Goal: Information Seeking & Learning: Learn about a topic

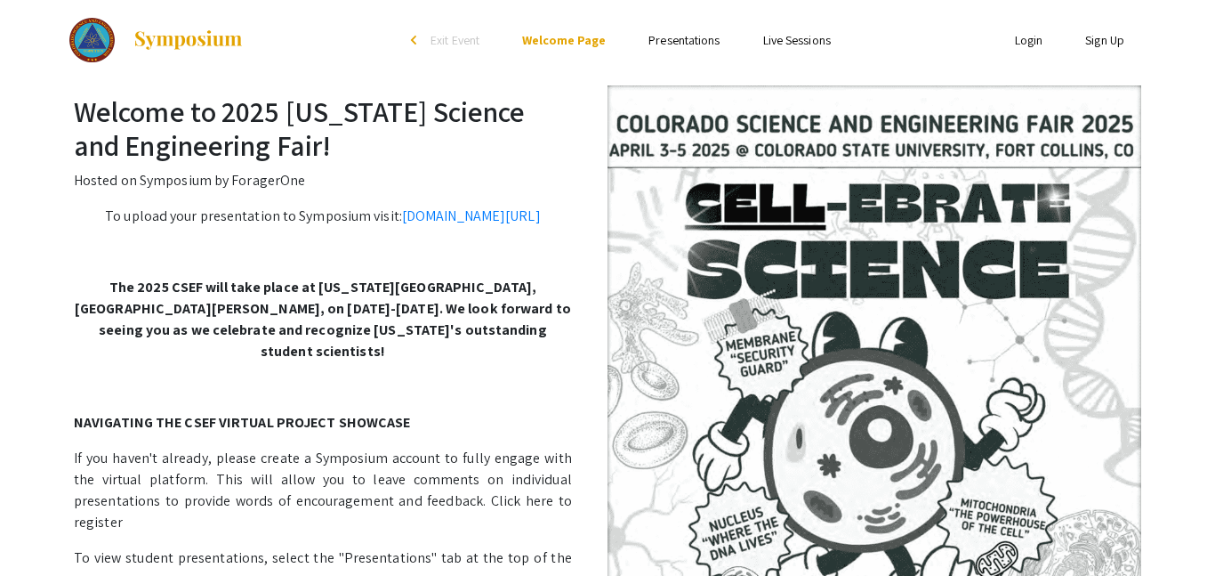
click at [674, 35] on link "Presentations" at bounding box center [684, 40] width 71 height 16
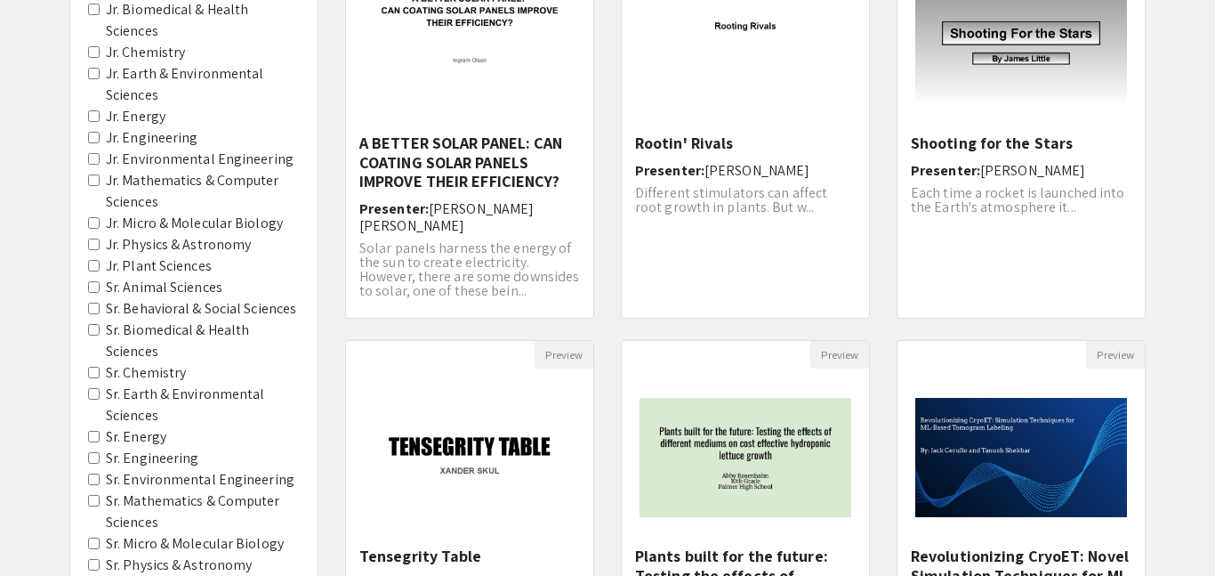
scroll to position [274, 0]
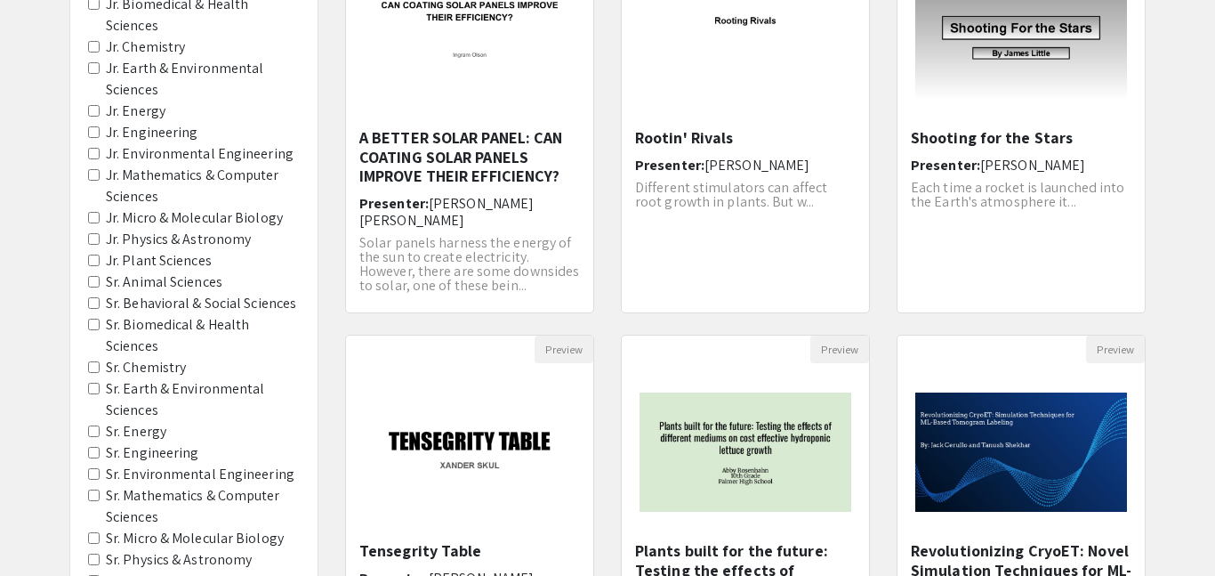
click at [150, 367] on label "Sr. Chemistry" at bounding box center [146, 367] width 80 height 21
click at [100, 367] on Chemistry "Sr. Chemistry" at bounding box center [94, 367] width 12 height 12
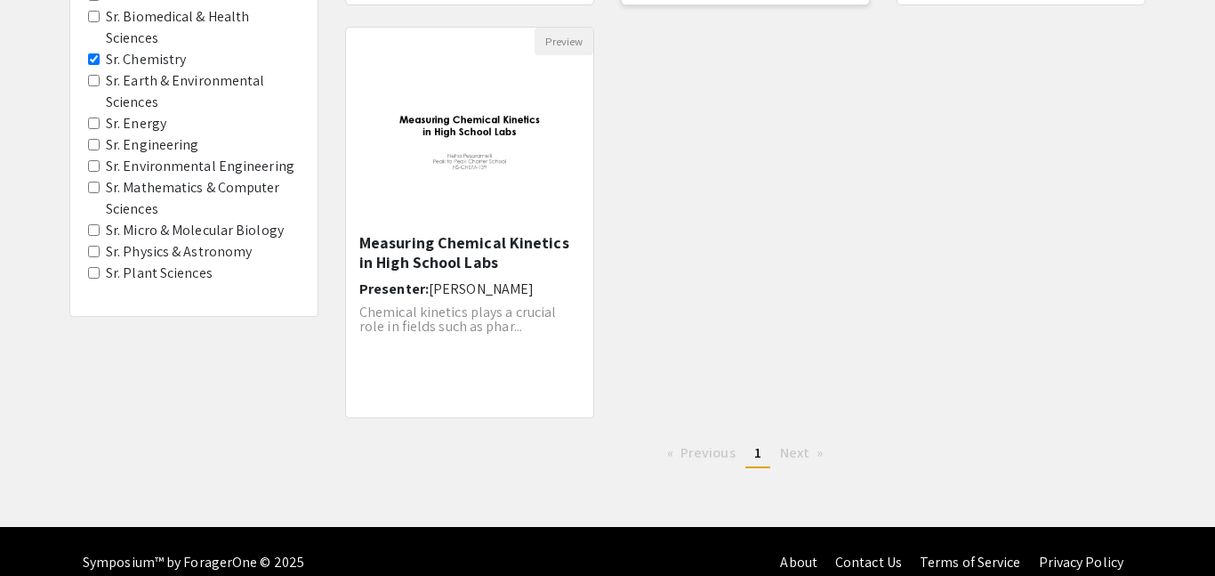
scroll to position [604, 0]
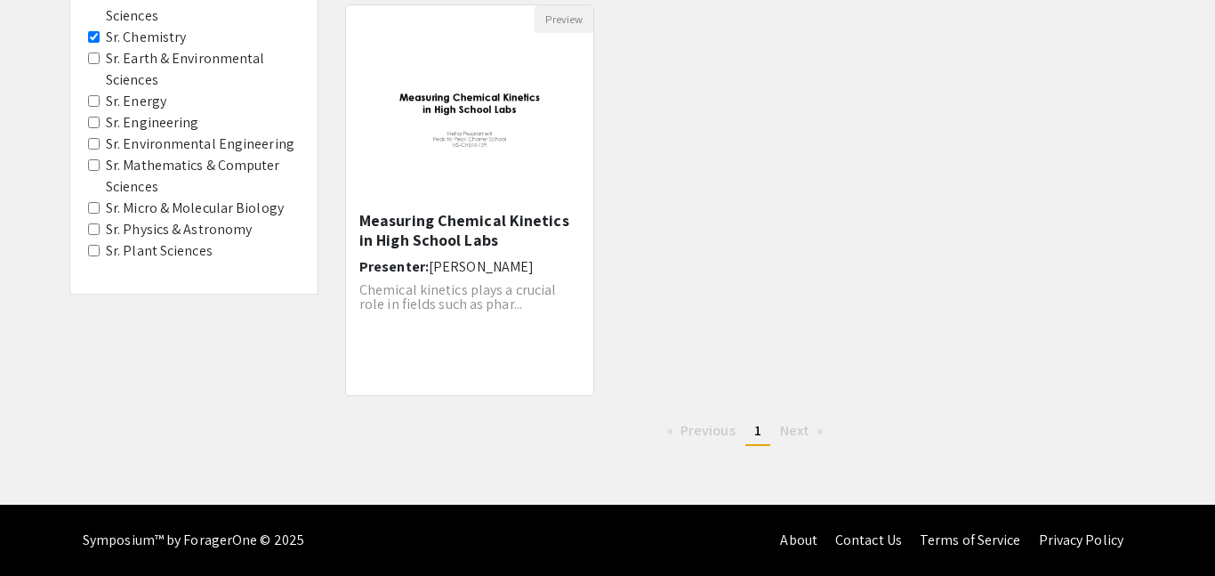
click at [817, 433] on li "Next page" at bounding box center [801, 430] width 61 height 27
click at [811, 432] on li "Next page" at bounding box center [801, 430] width 61 height 27
click at [781, 434] on span "Next page" at bounding box center [794, 430] width 29 height 19
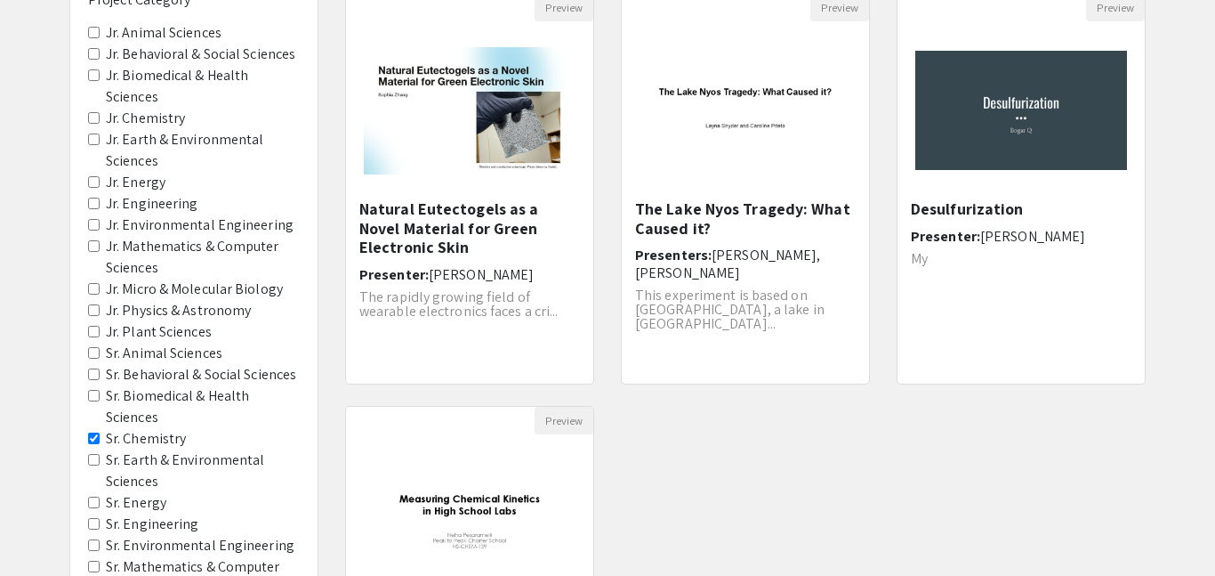
scroll to position [199, 0]
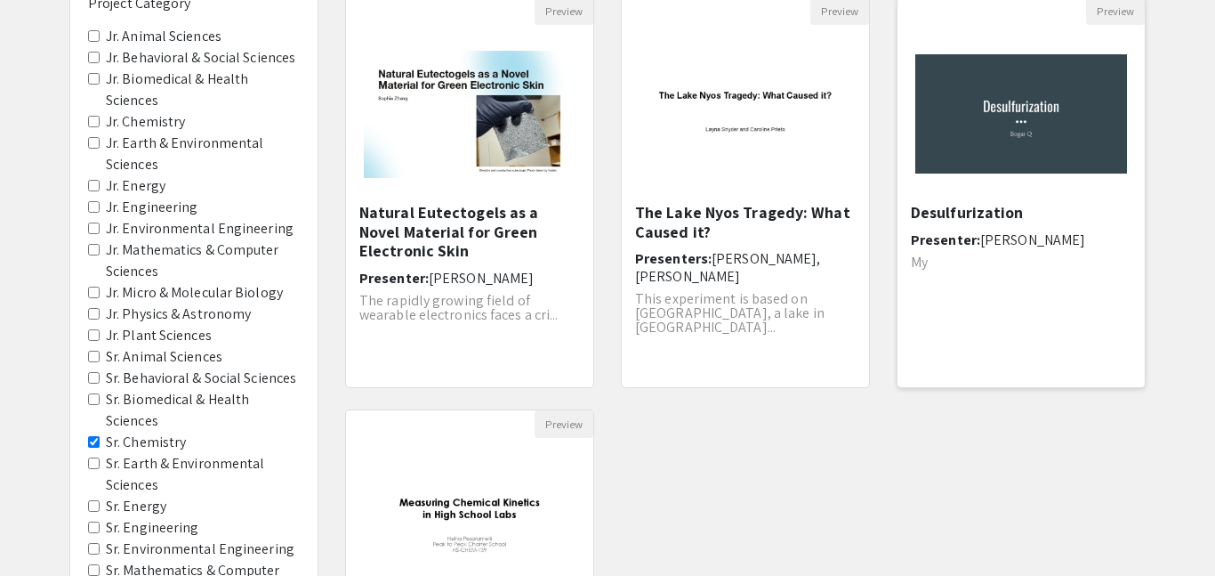
click at [977, 223] on div "Desulfurization Presenter: [PERSON_NAME] My" at bounding box center [1021, 289] width 221 height 173
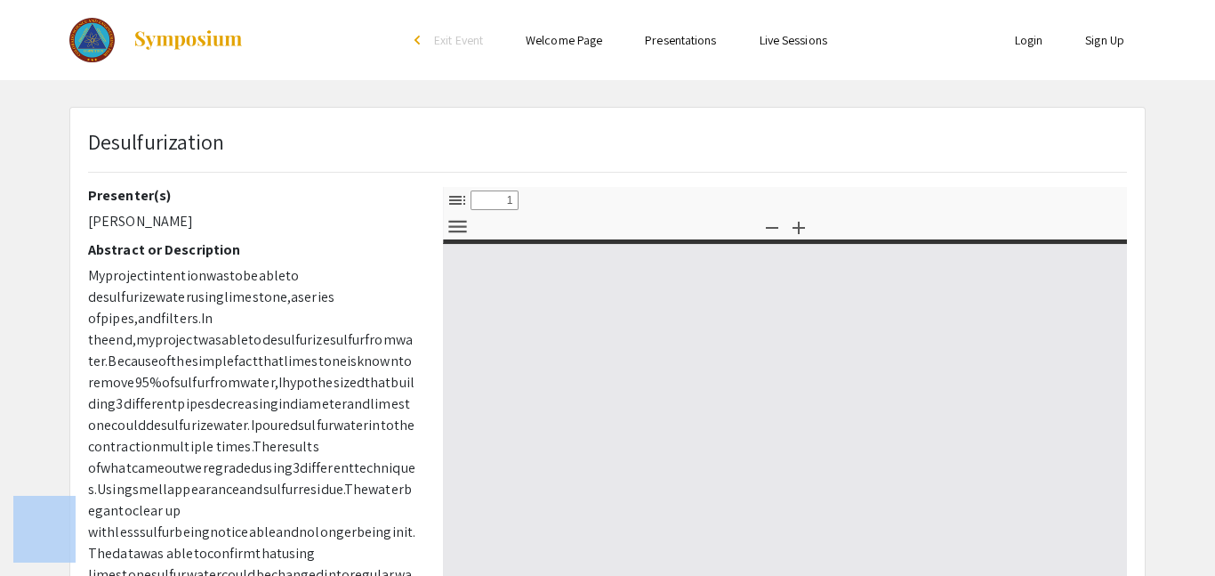
select select "custom"
type input "0"
select select "custom"
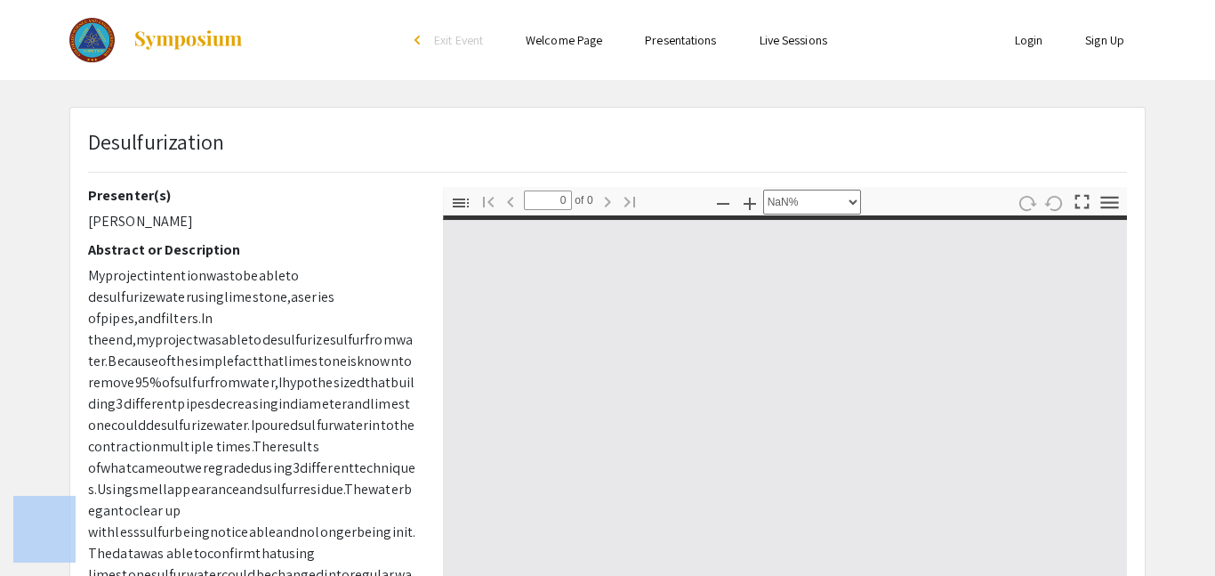
type input "1"
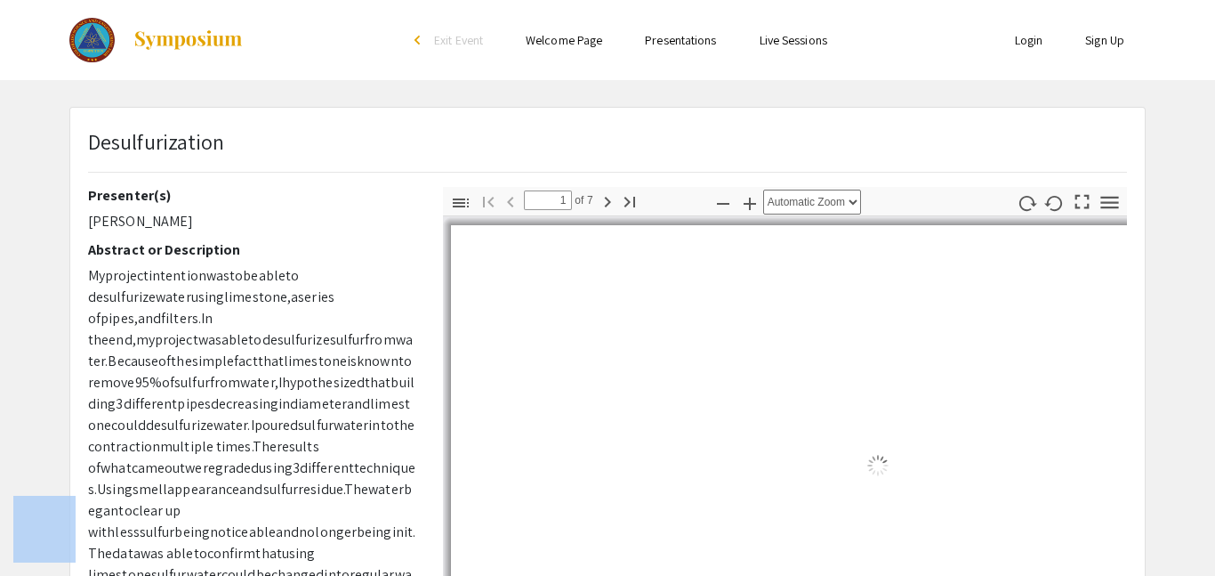
select select "auto"
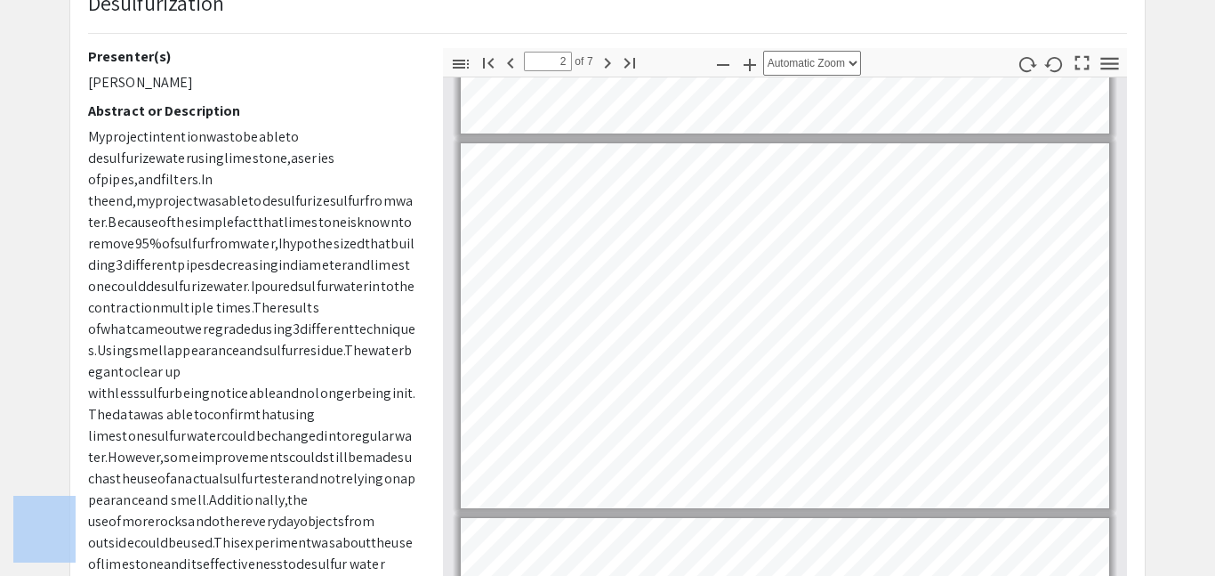
scroll to position [306, 0]
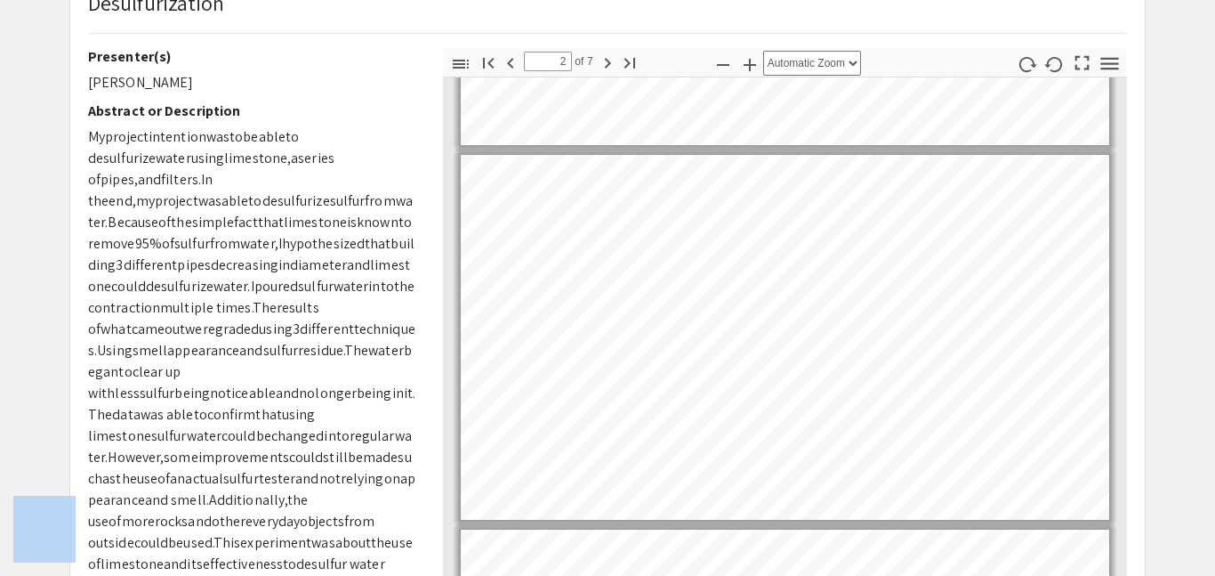
type input "1"
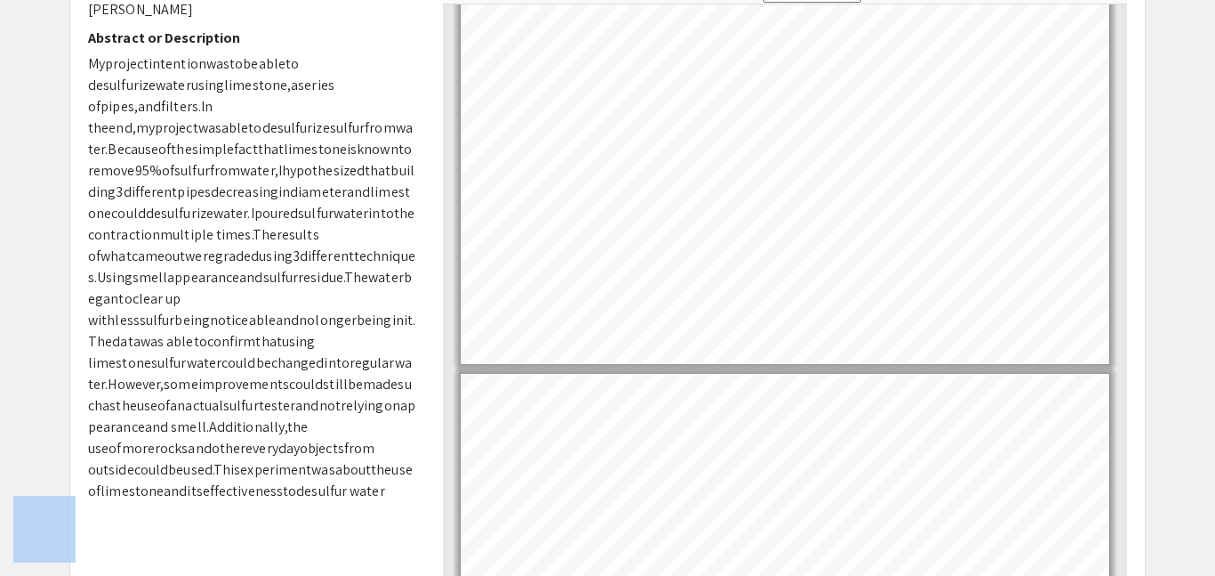
scroll to position [0, 0]
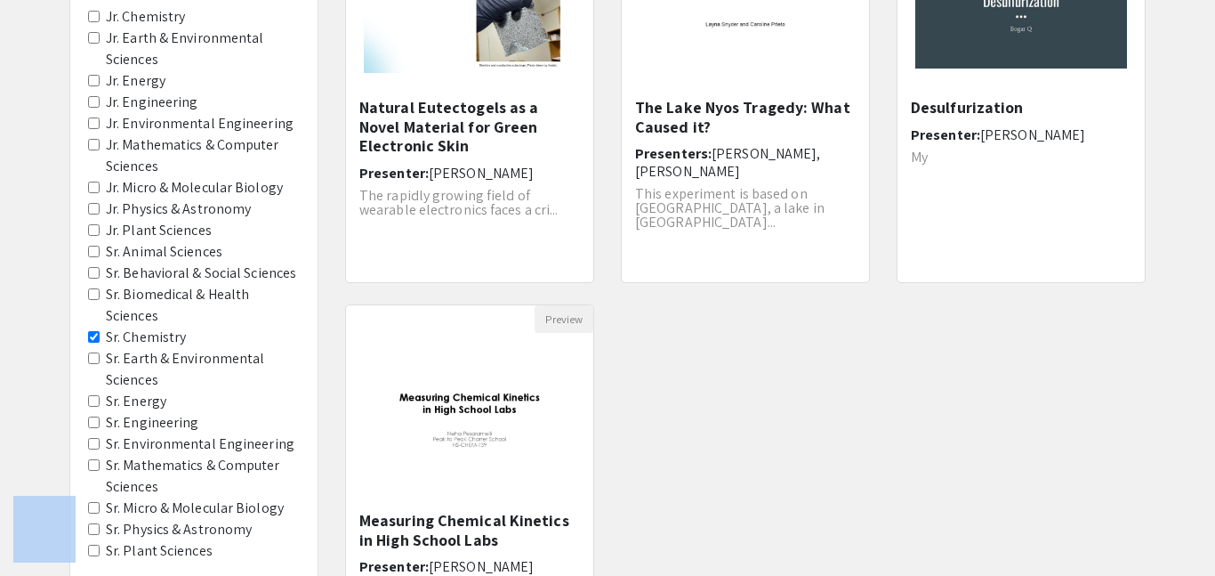
scroll to position [342, 0]
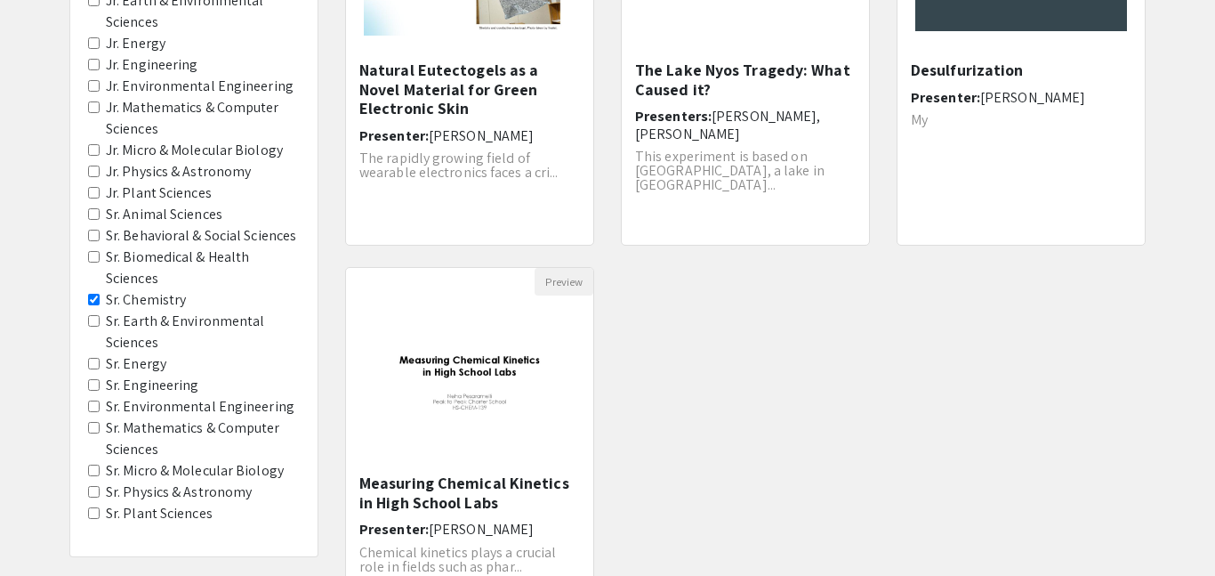
click at [159, 376] on label "Sr. Engineering" at bounding box center [152, 385] width 93 height 21
click at [100, 379] on Engineering "Sr. Engineering" at bounding box center [94, 385] width 12 height 12
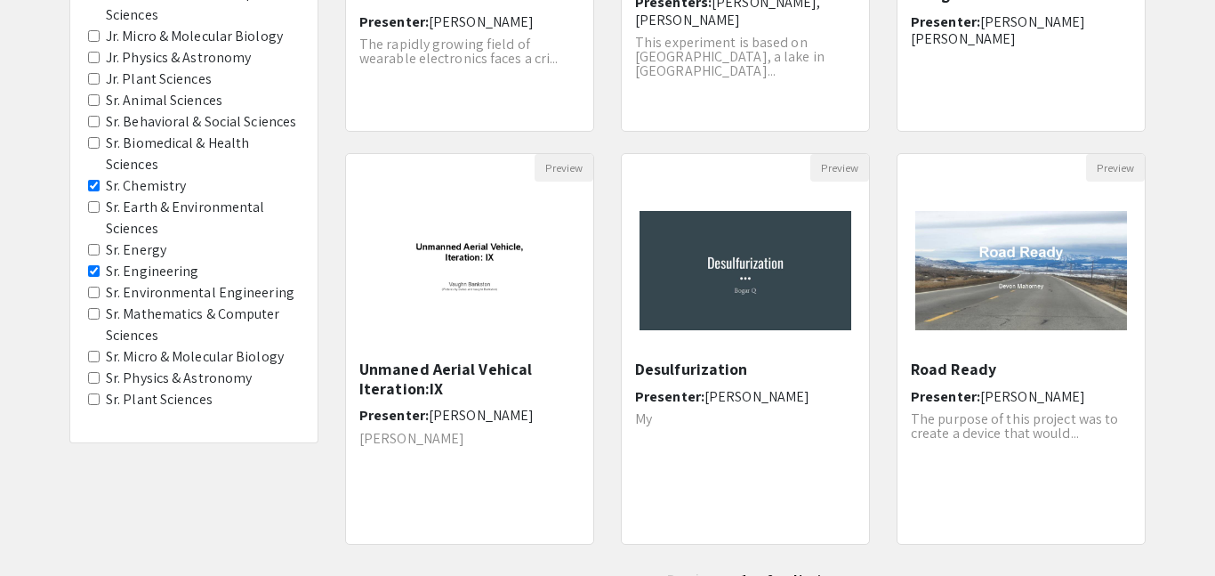
scroll to position [456, 0]
click at [147, 246] on label "Sr. Energy" at bounding box center [136, 248] width 61 height 21
click at [100, 246] on Energy "Sr. Energy" at bounding box center [94, 249] width 12 height 12
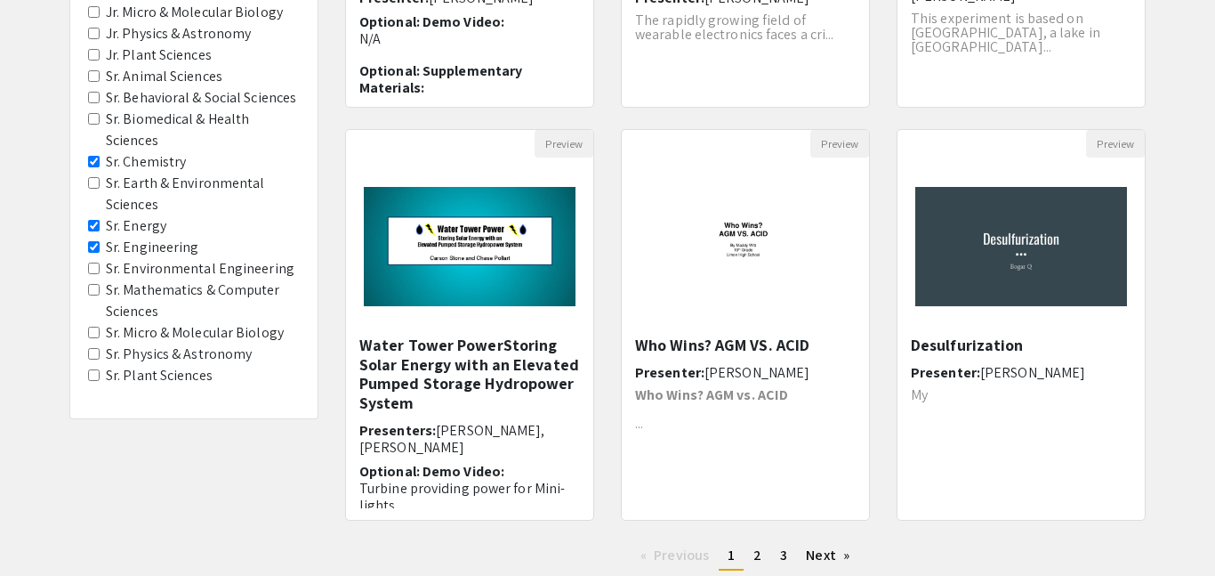
scroll to position [485, 0]
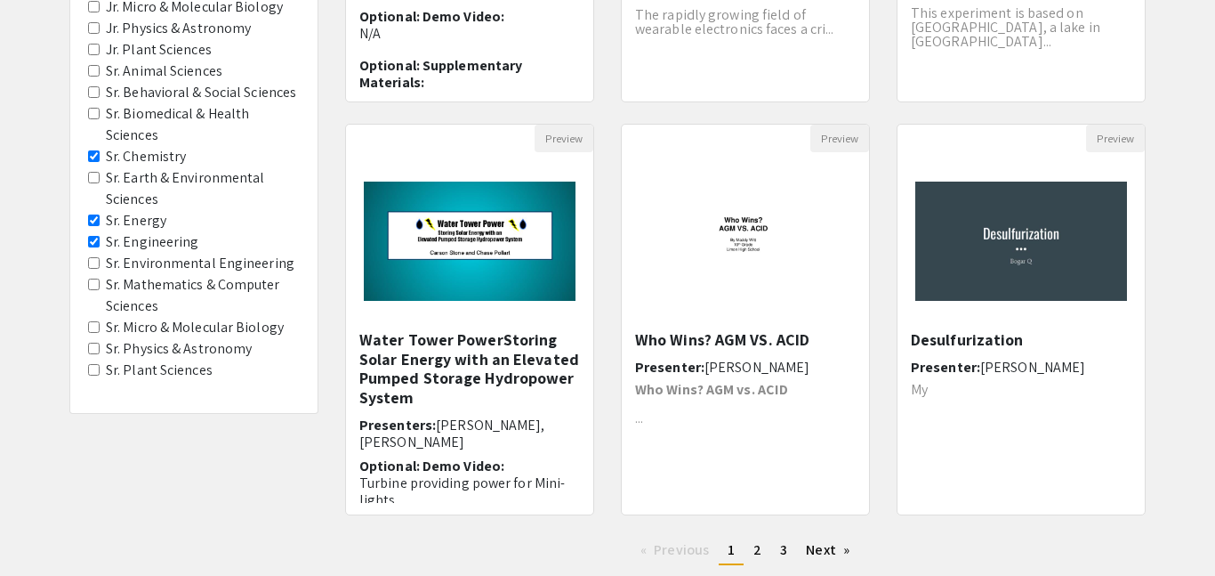
click at [93, 349] on Astronomy "Sr. Physics & Astronomy" at bounding box center [94, 349] width 12 height 12
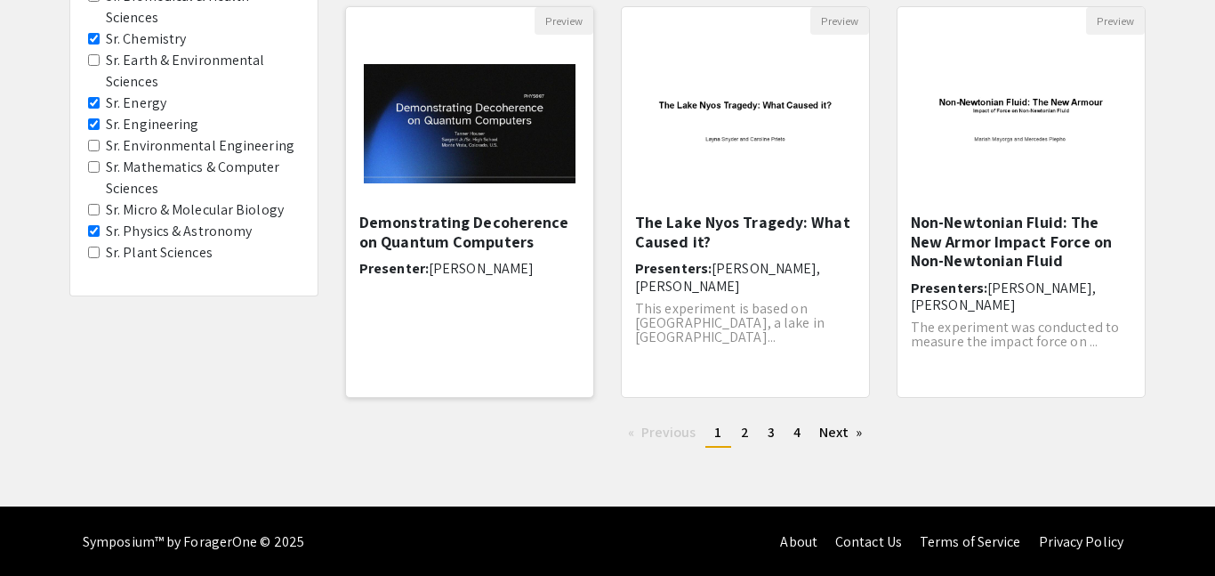
scroll to position [604, 0]
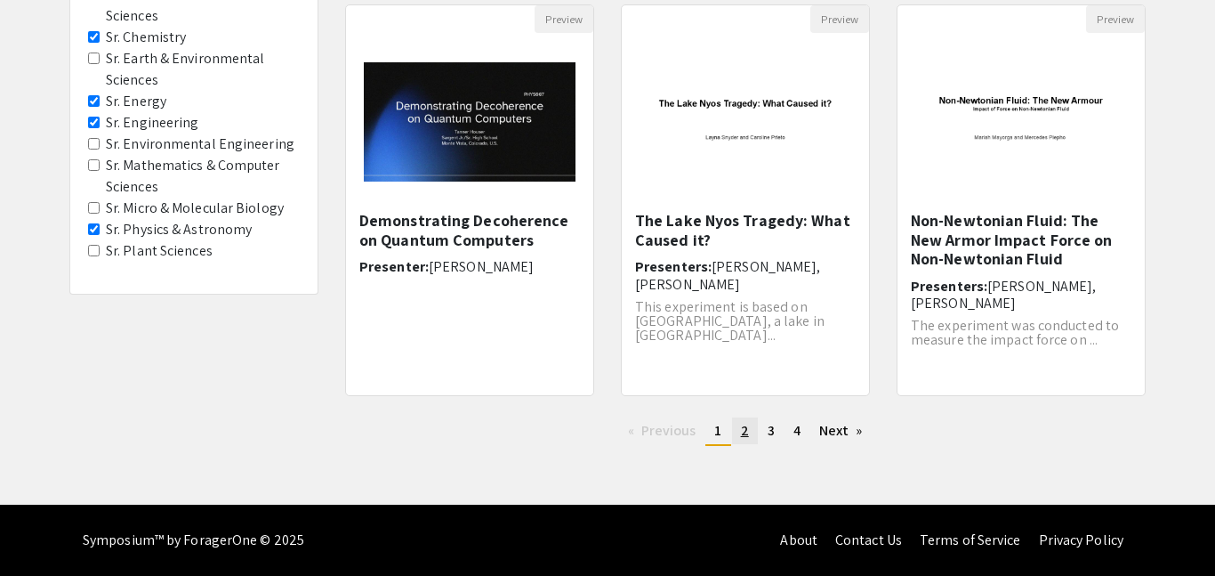
click at [739, 441] on link "page 2" at bounding box center [745, 430] width 26 height 27
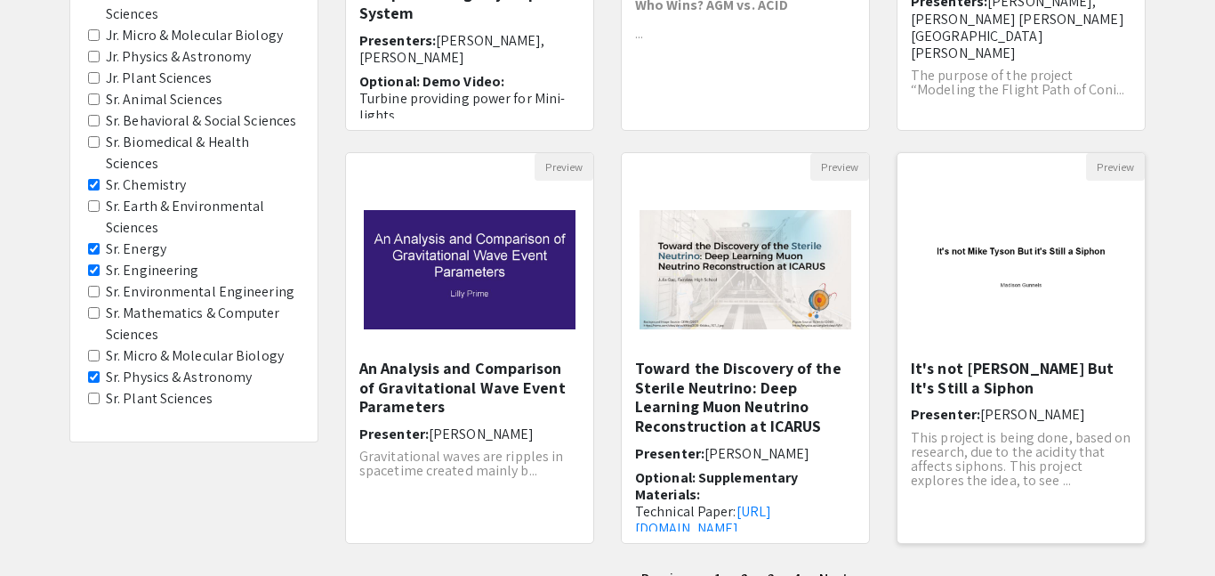
scroll to position [457, 0]
click at [1014, 475] on p "This project is being done, based on research, due to the acidity that affects …" at bounding box center [1021, 458] width 221 height 57
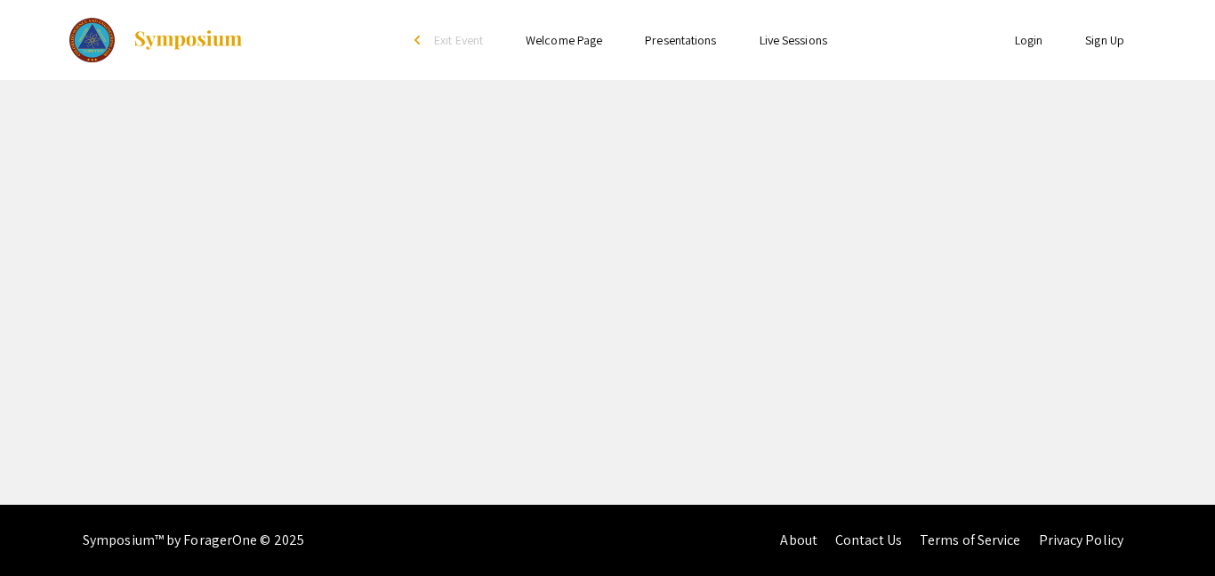
select select "custom"
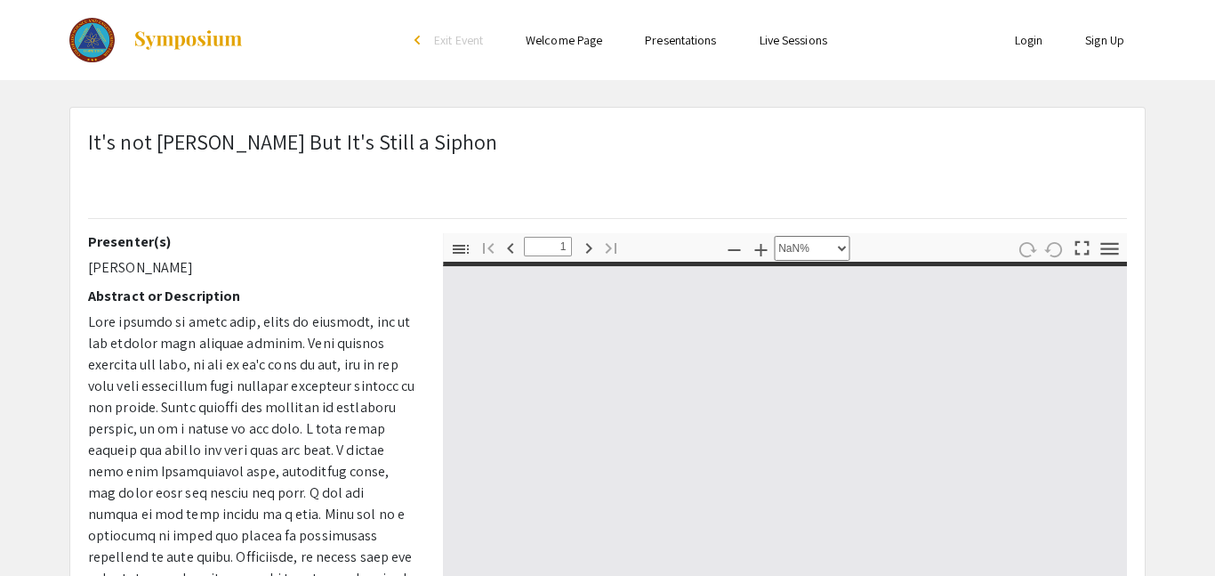
type input "0"
select select "custom"
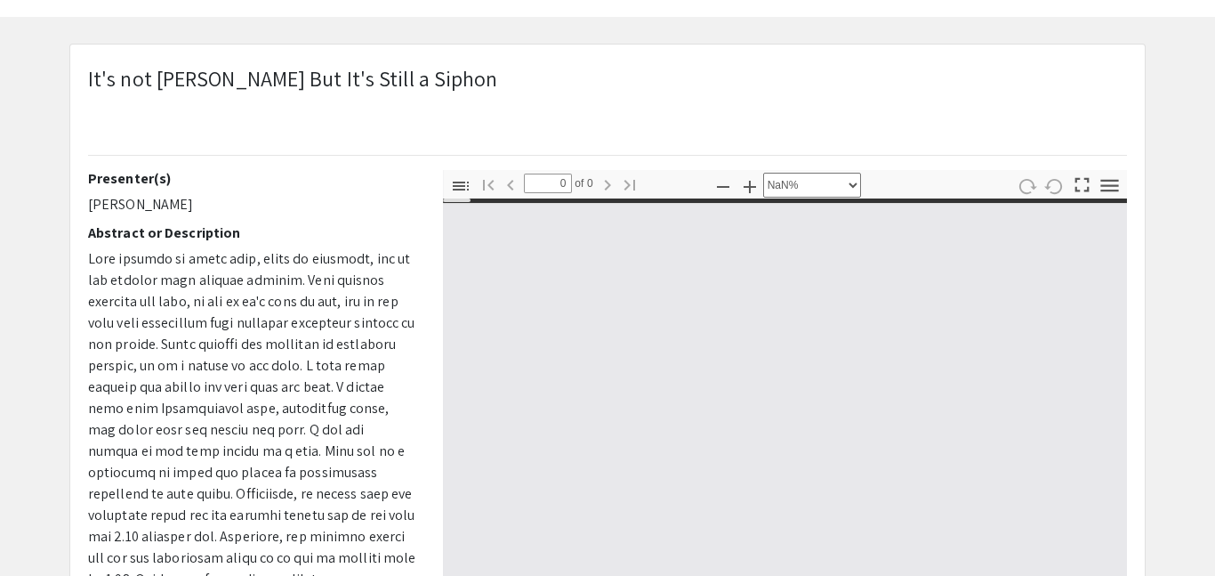
type input "1"
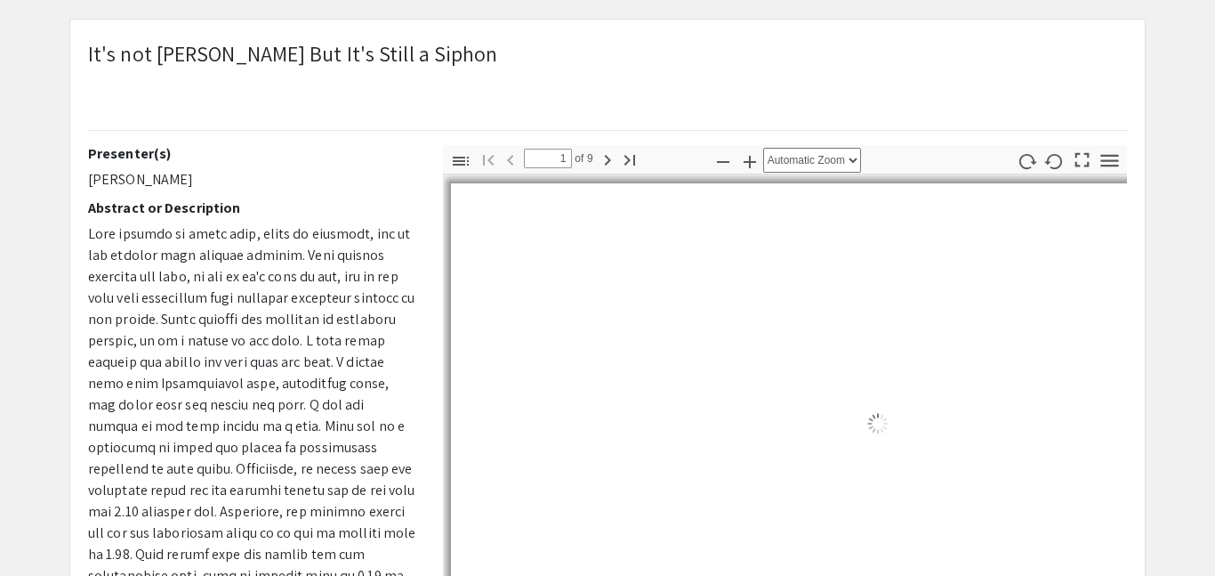
select select "auto"
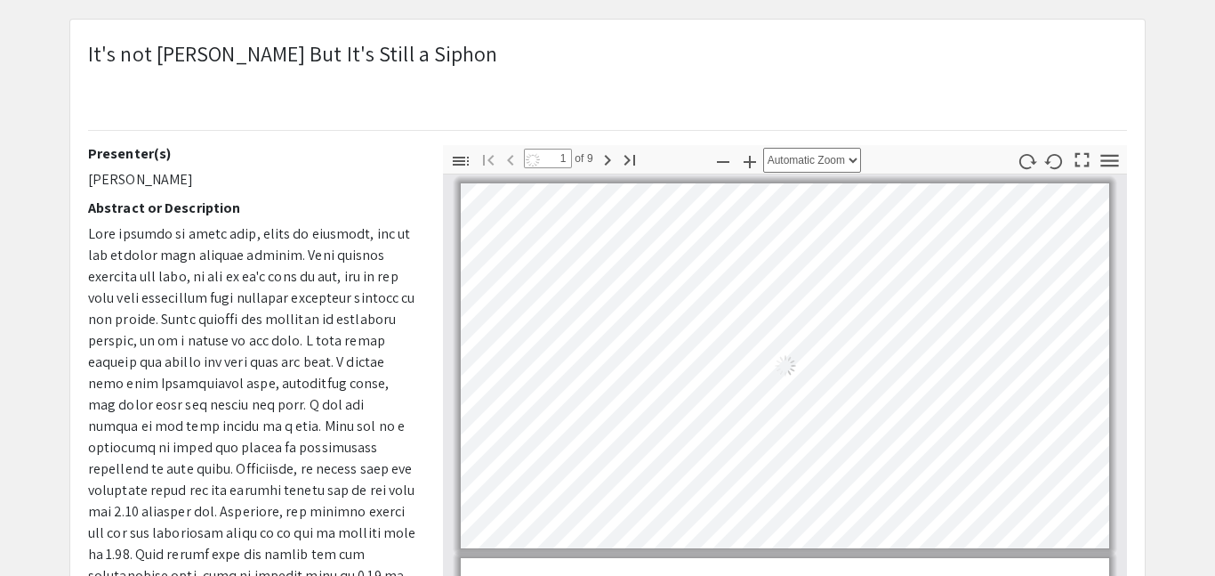
scroll to position [92, 0]
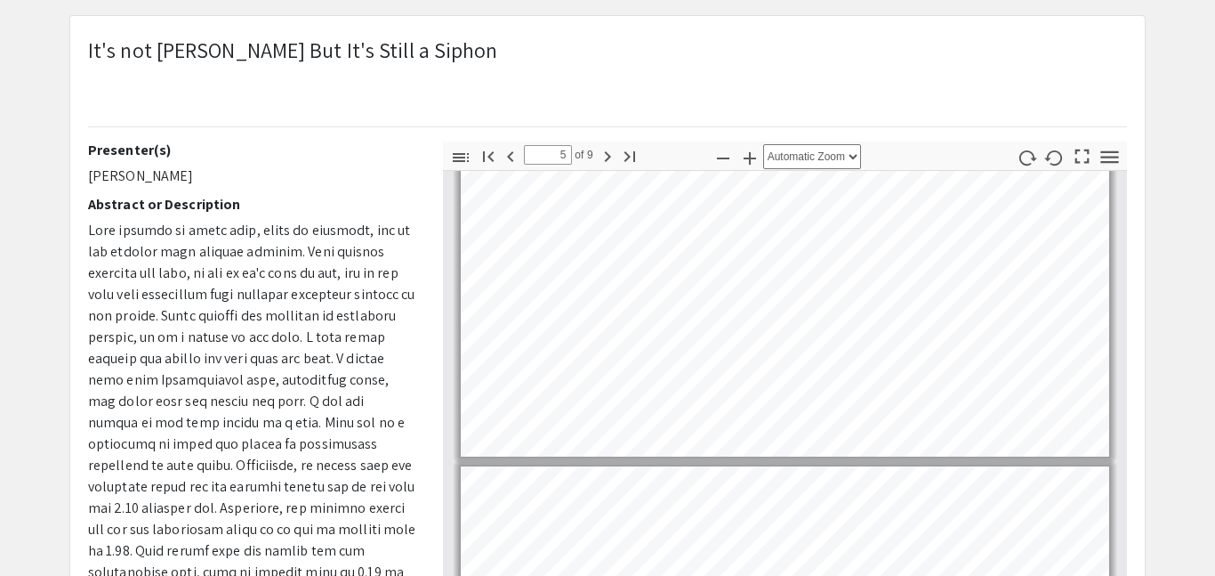
type input "6"
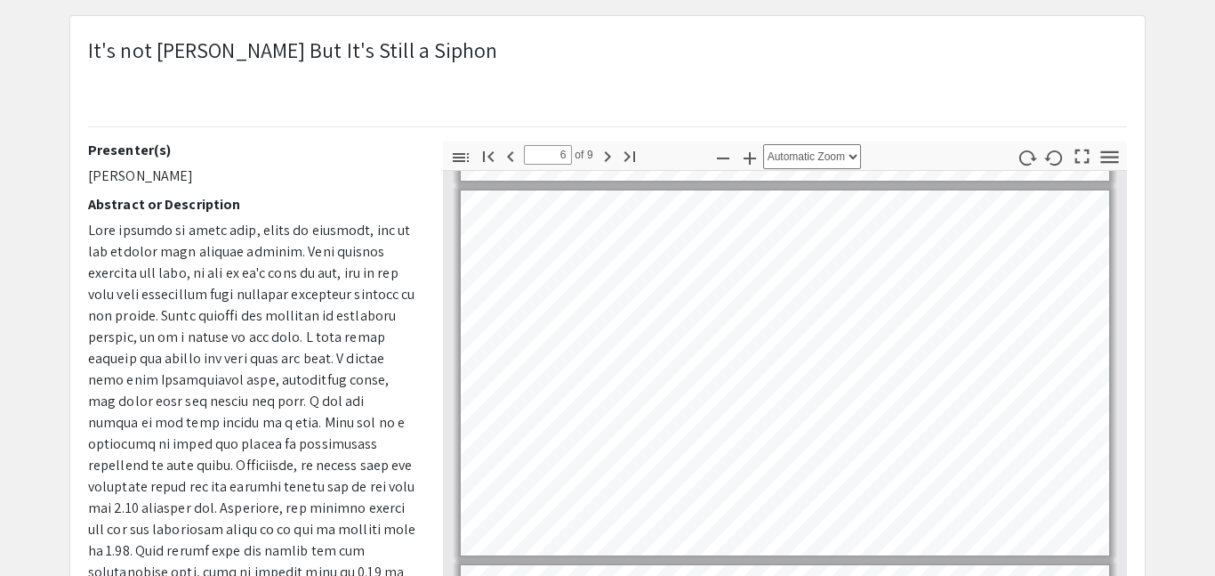
scroll to position [1868, 0]
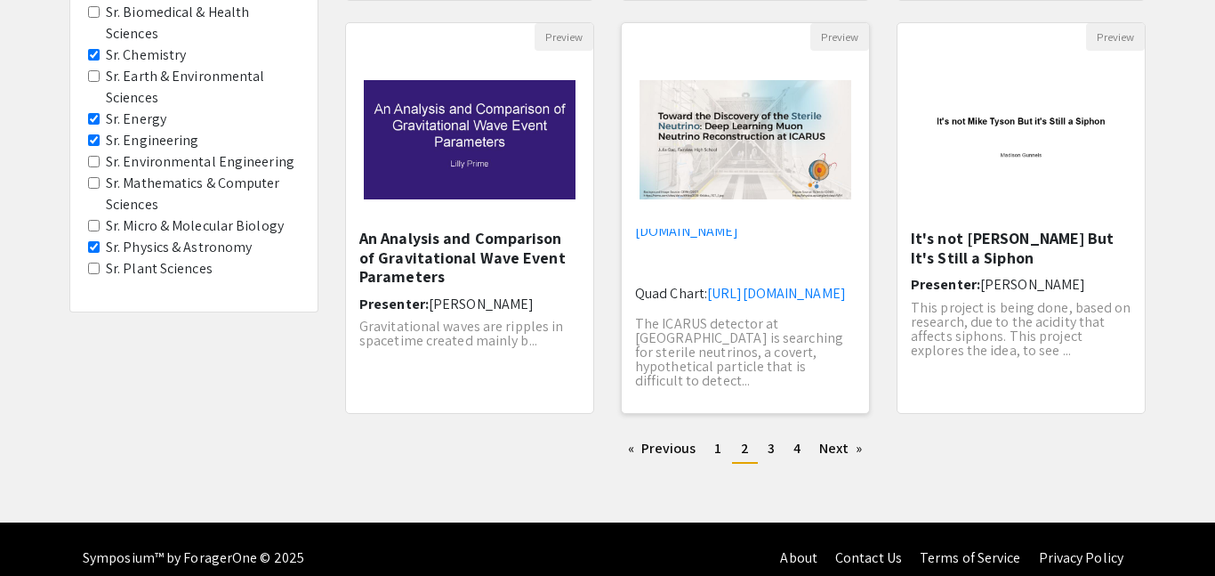
scroll to position [604, 0]
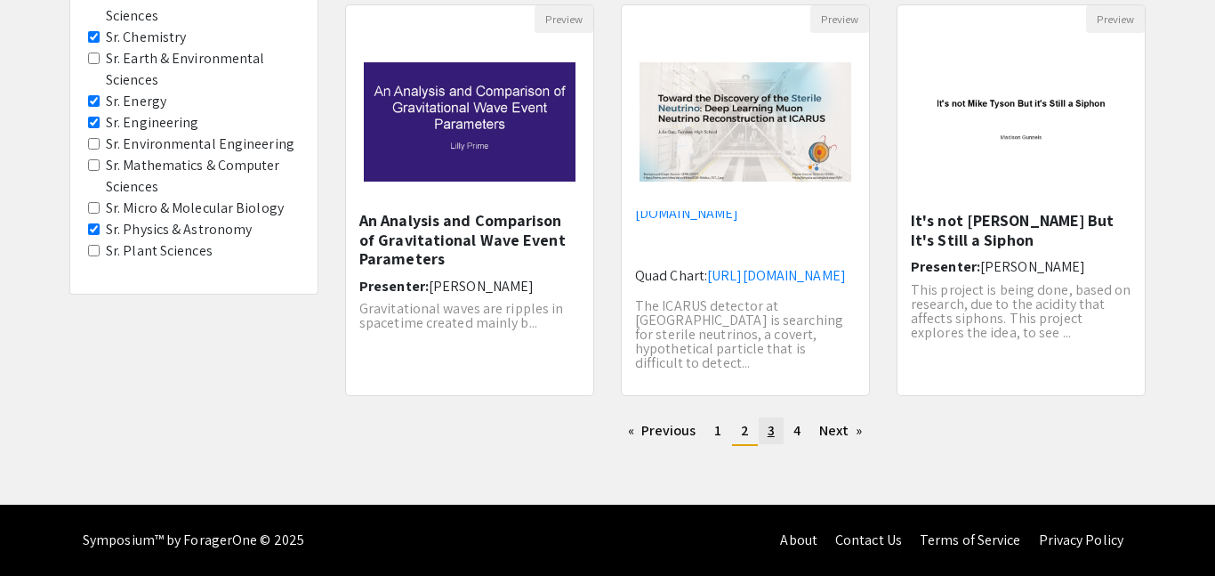
click at [774, 430] on link "page 3" at bounding box center [771, 430] width 25 height 27
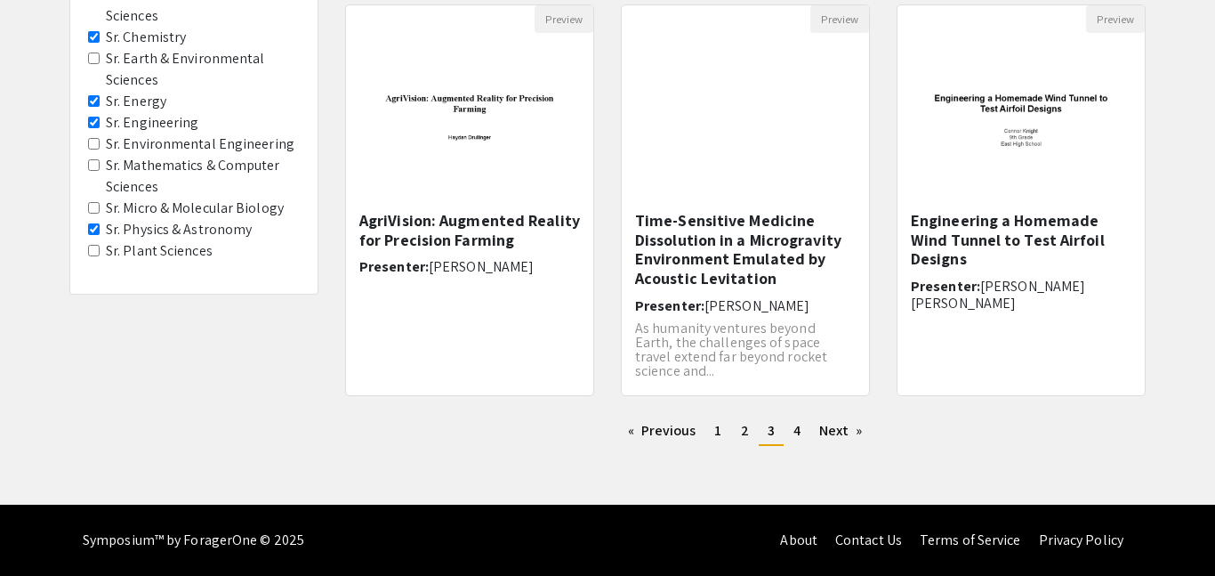
scroll to position [598, 0]
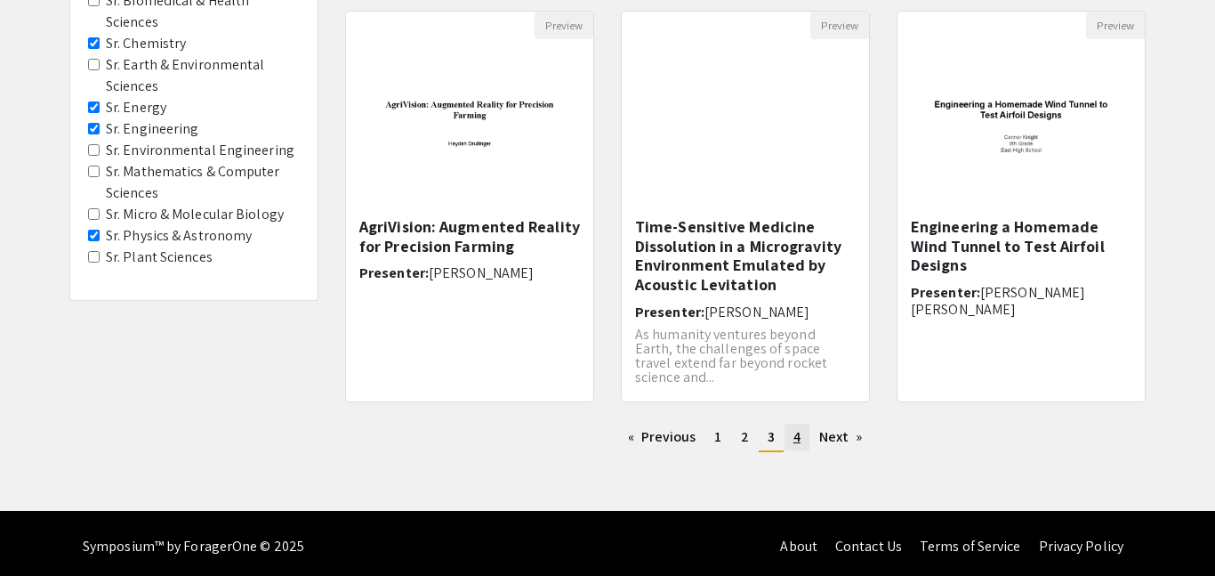
click at [788, 432] on link "page 4" at bounding box center [797, 437] width 25 height 27
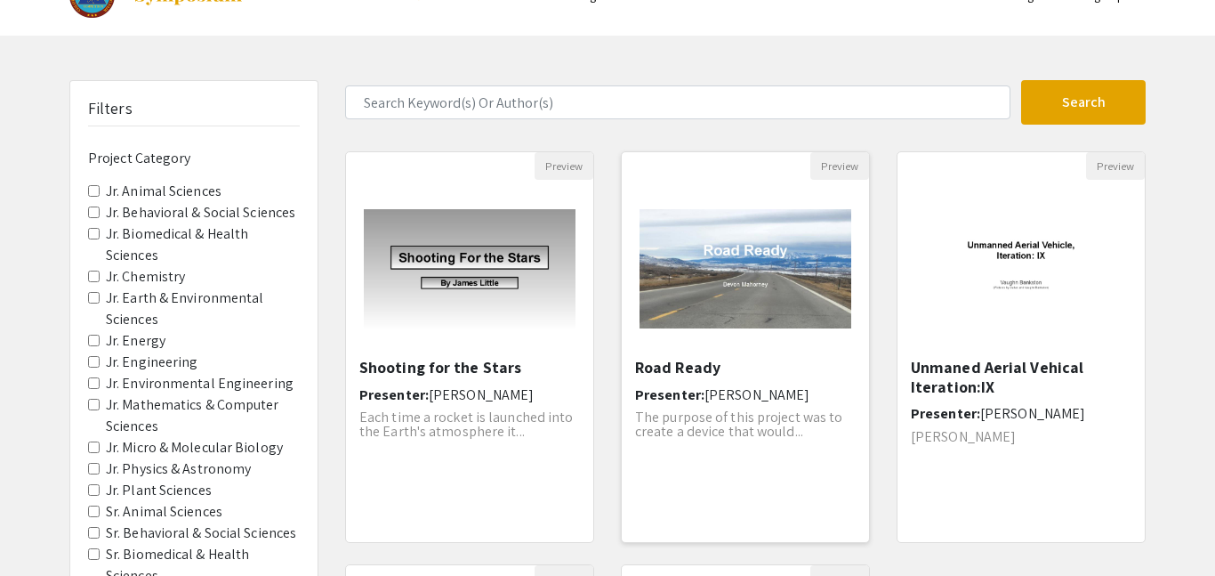
scroll to position [604, 0]
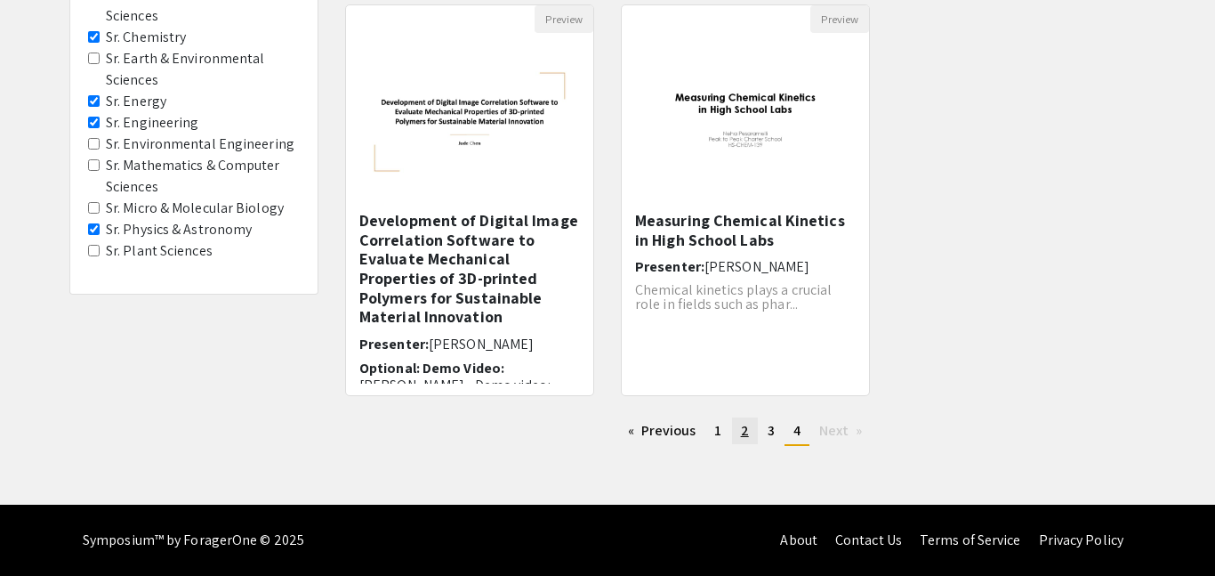
click at [746, 429] on span "2" at bounding box center [745, 430] width 8 height 19
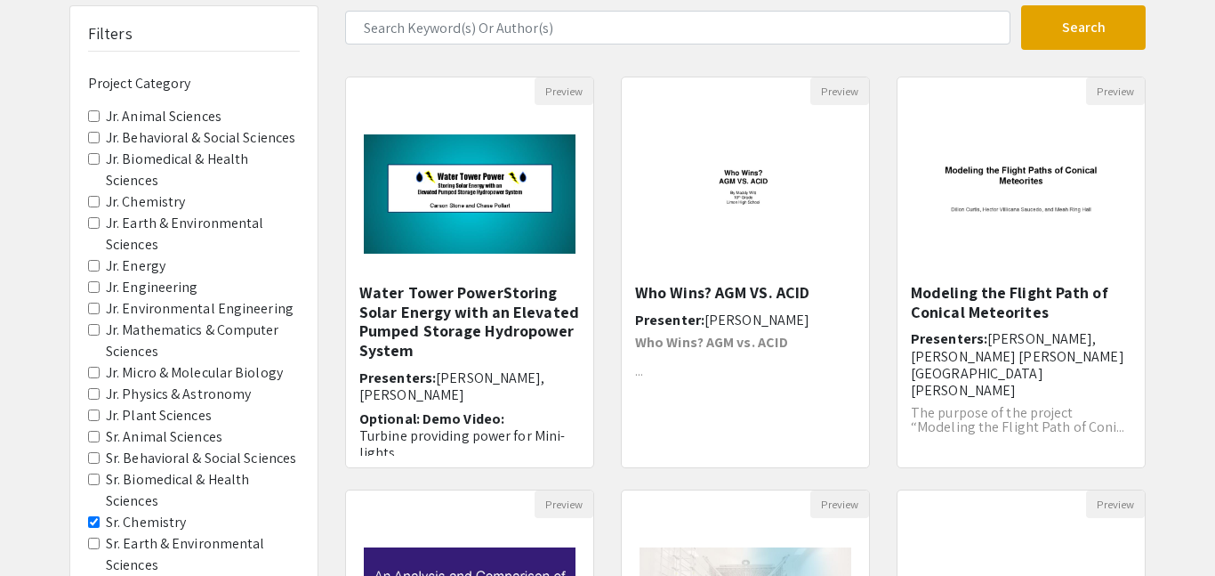
scroll to position [121, 0]
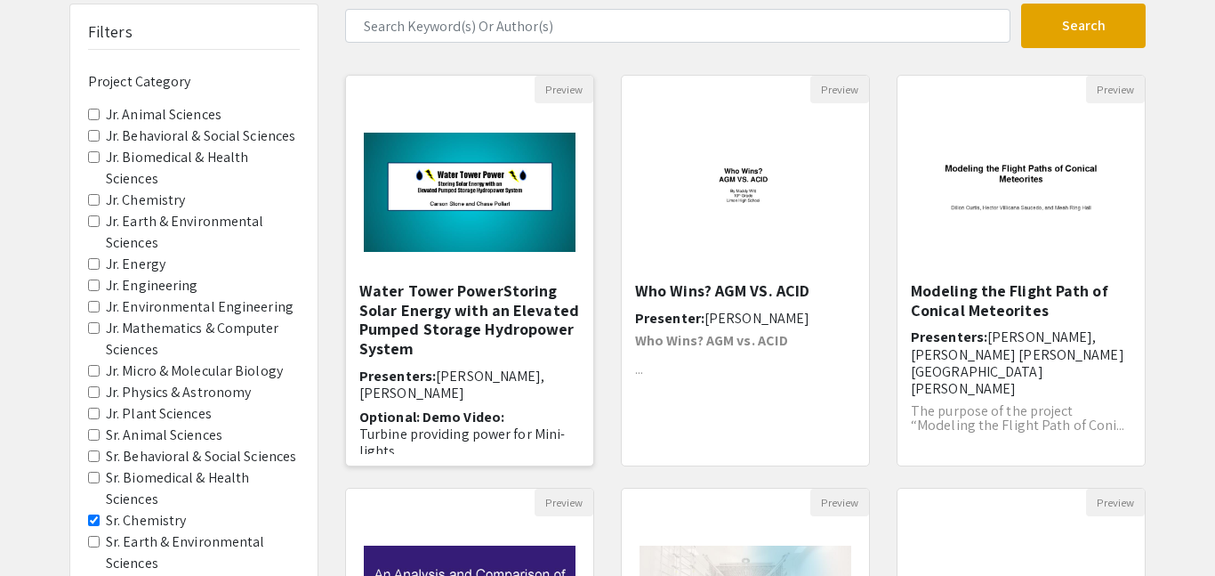
click at [527, 308] on h5 "Water Tower PowerStoring Solar Energy with an Elevated Pumped Storage Hydropowe…" at bounding box center [469, 319] width 221 height 77
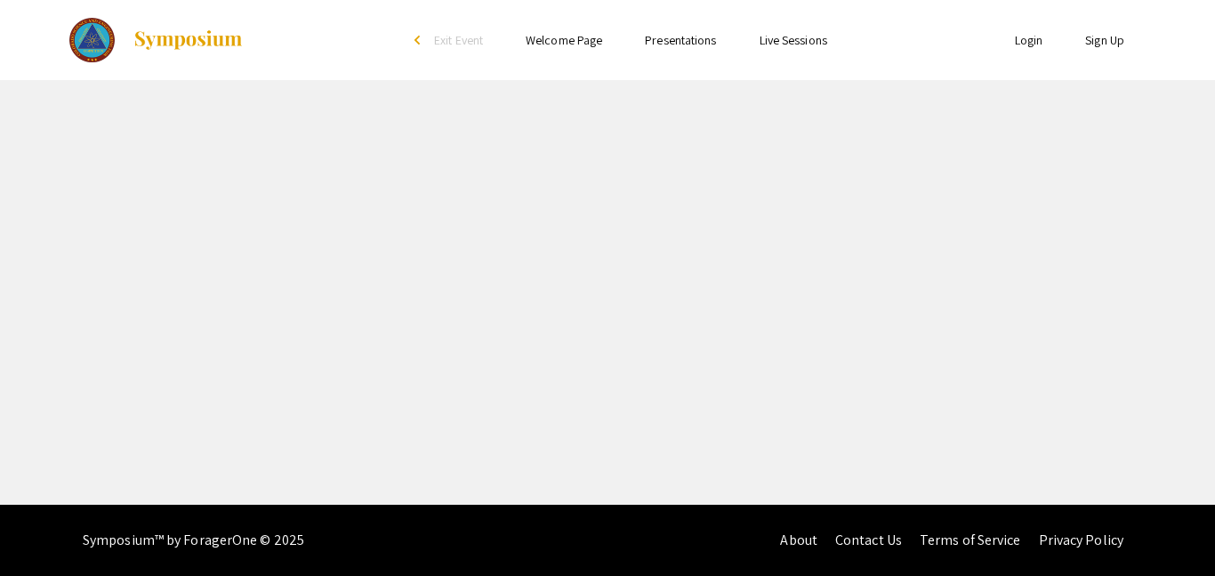
select select "custom"
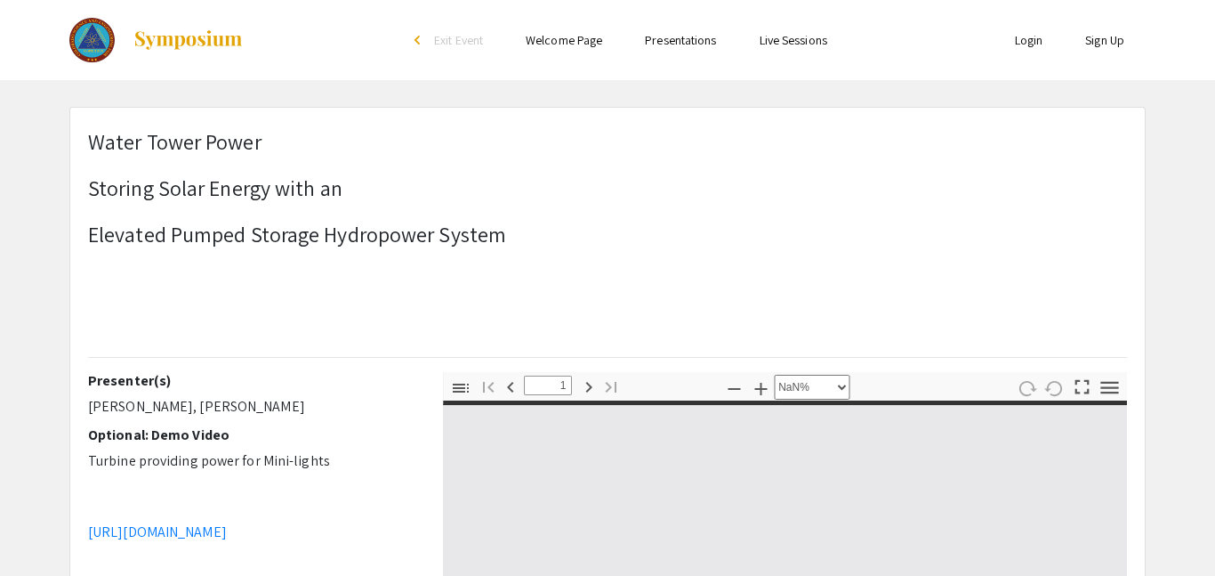
type input "0"
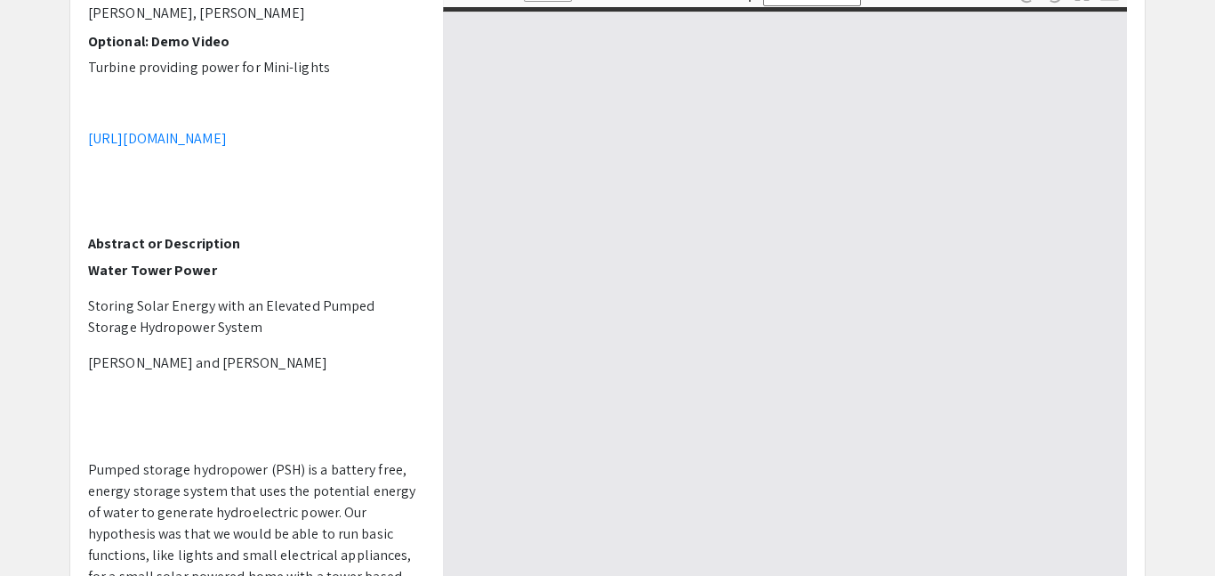
select select "auto"
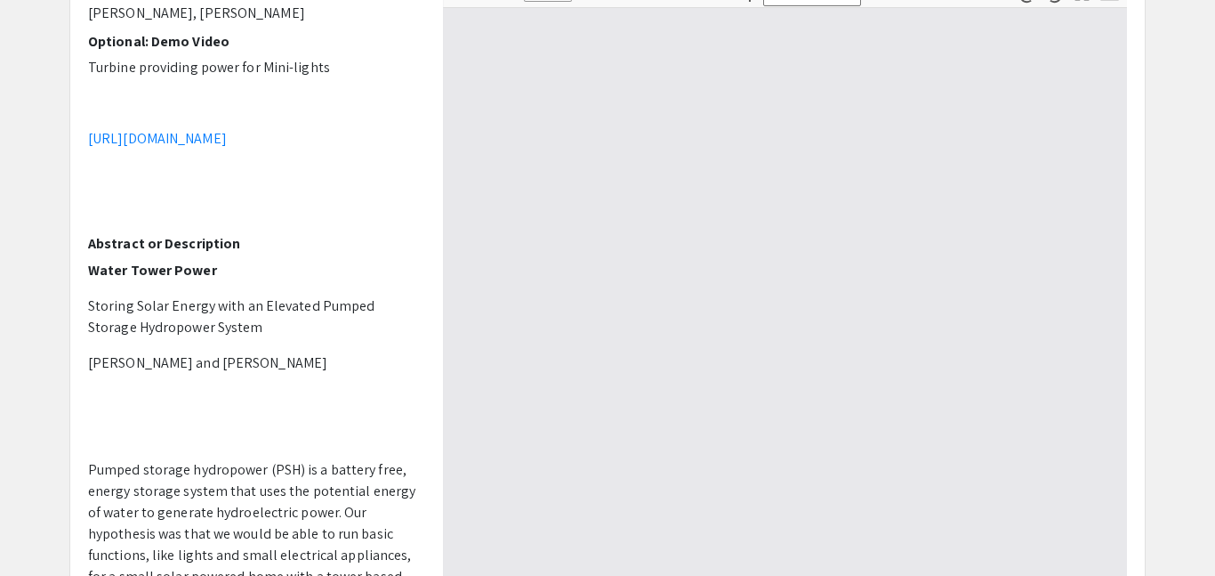
type input "1"
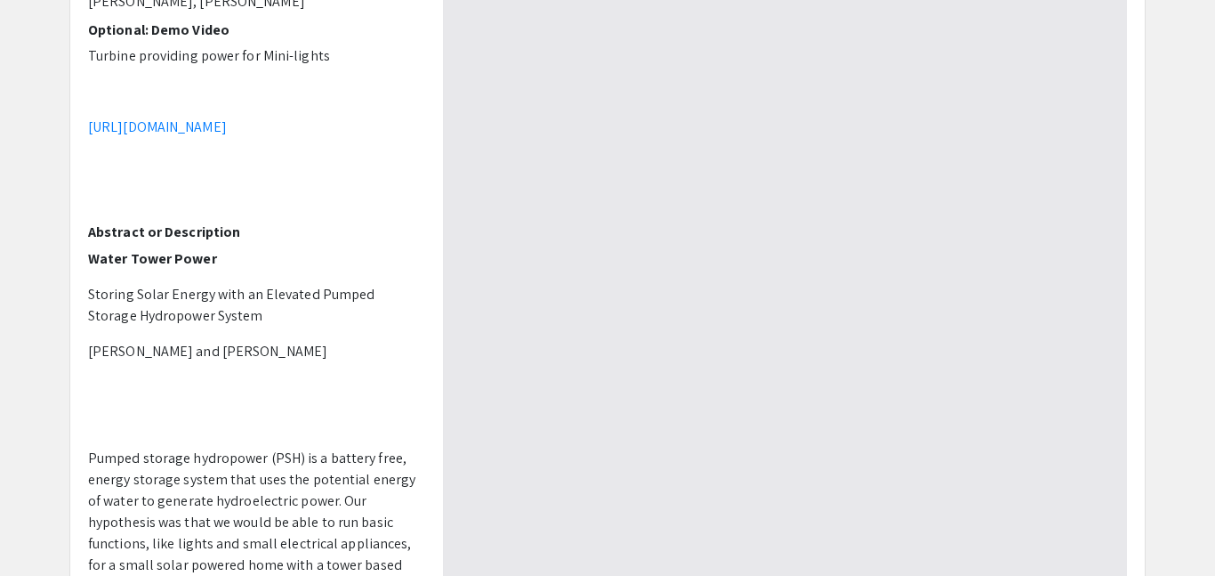
scroll to position [409, 0]
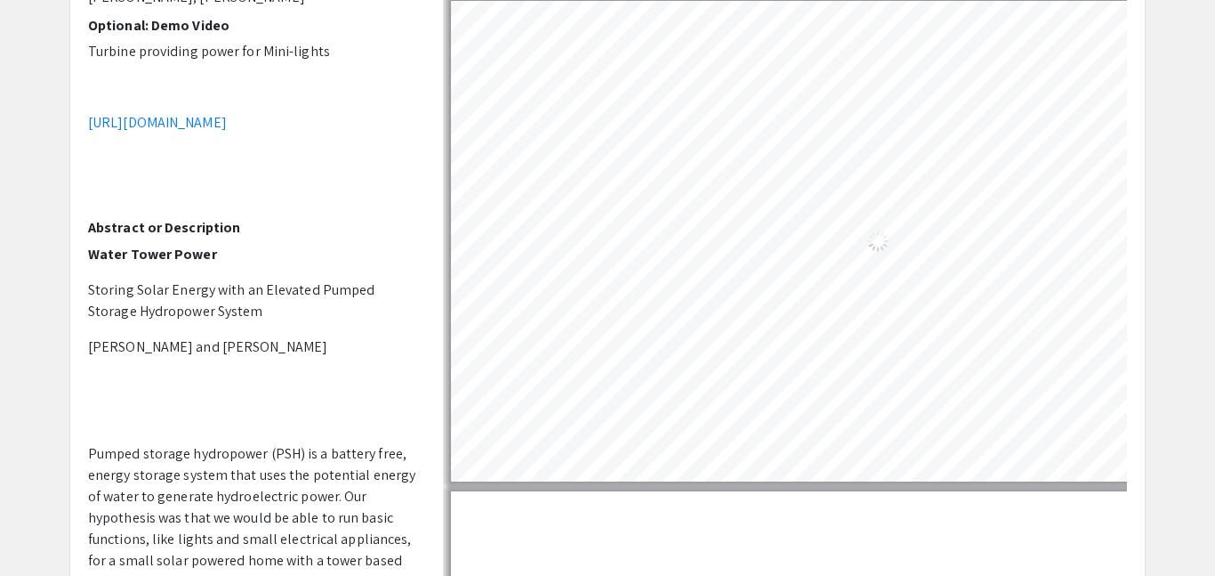
select select "auto"
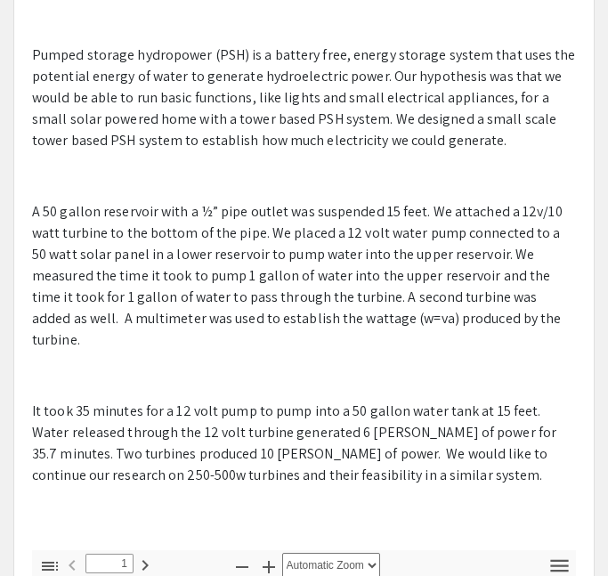
scroll to position [447, 0]
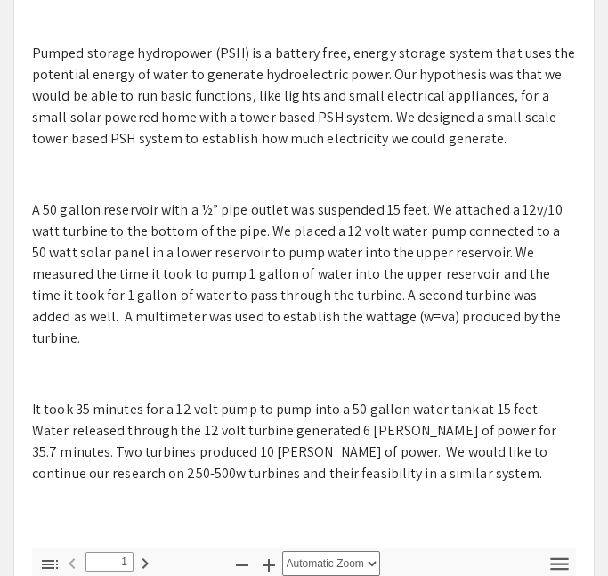
click at [41, 54] on span "Pumped storage hydropower (PSH) is a battery free, energy storage system that u…" at bounding box center [304, 96] width 544 height 104
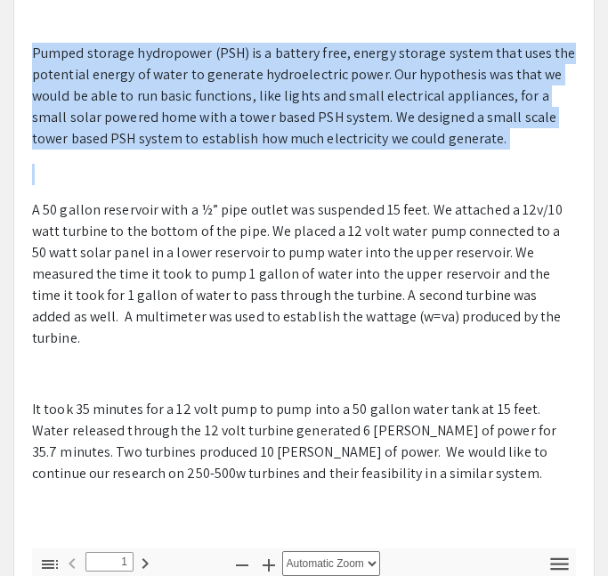
drag, startPoint x: 29, startPoint y: 56, endPoint x: 484, endPoint y: 165, distance: 467.4
click at [484, 165] on div "Presenter(s) [PERSON_NAME], [PERSON_NAME] Optional: Demo Video Turbine providin…" at bounding box center [304, 236] width 570 height 623
copy span "Pumped storage hydropower (PSH) is a battery free, energy storage system that u…"
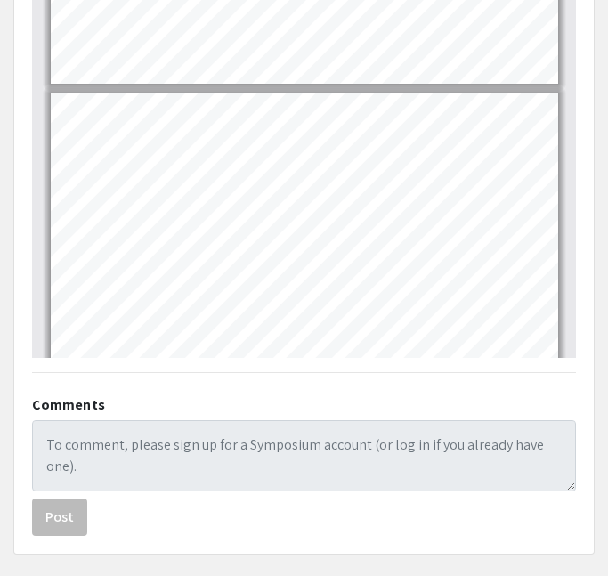
scroll to position [2118, 0]
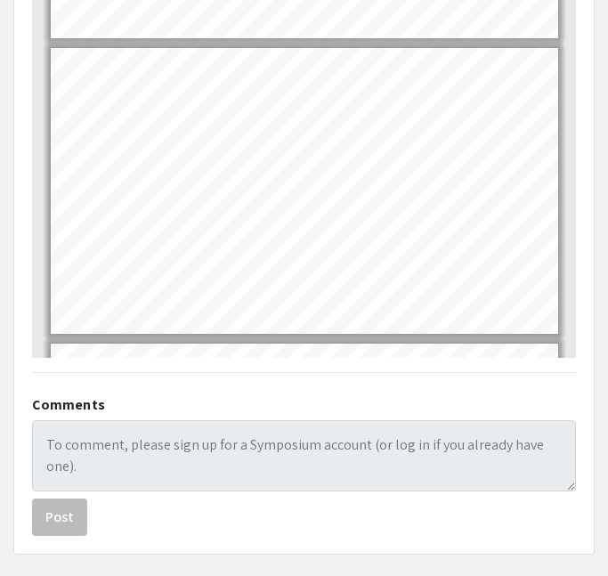
type input "9"
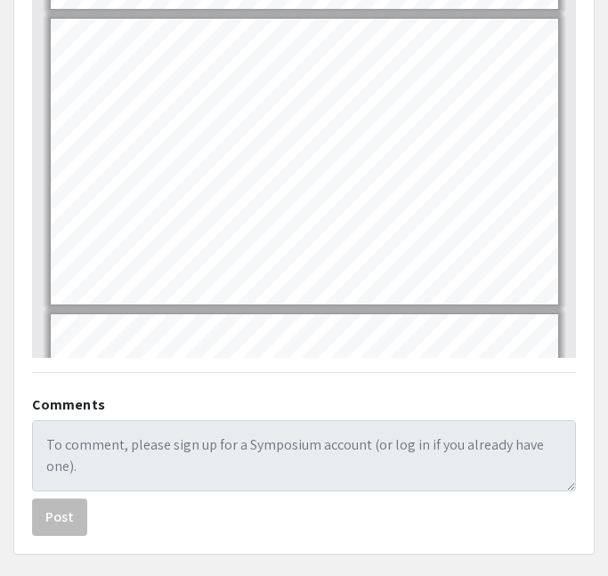
select select "page-width"
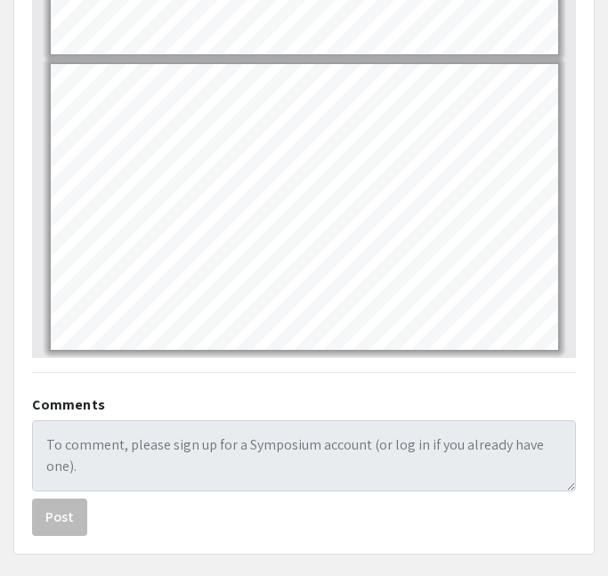
scroll to position [0, 0]
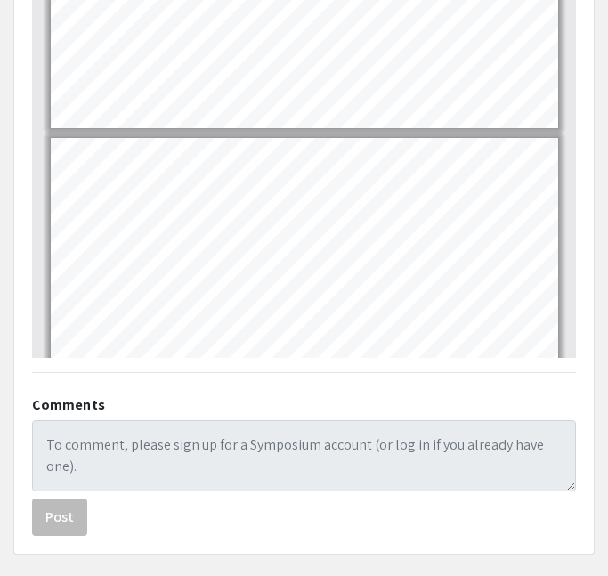
type input "2"
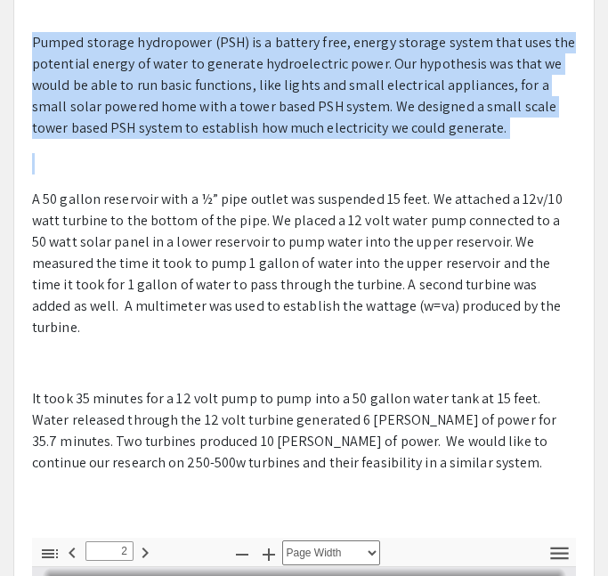
scroll to position [461, 0]
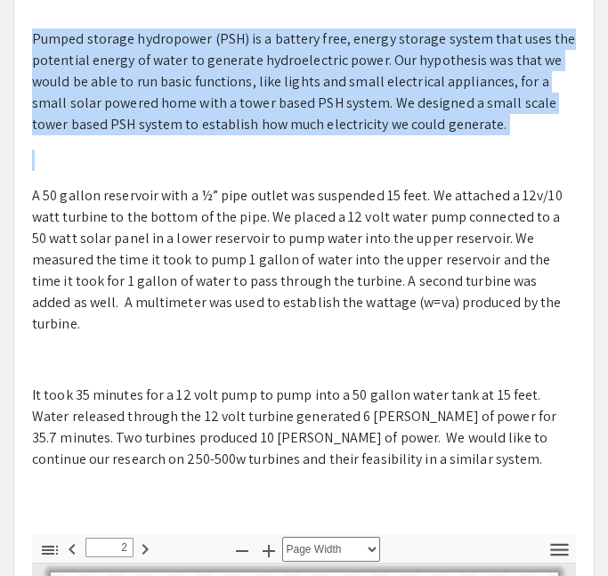
click at [30, 37] on div "Presenter(s) [PERSON_NAME], [PERSON_NAME] Optional: Demo Video Turbine providin…" at bounding box center [304, 222] width 570 height 623
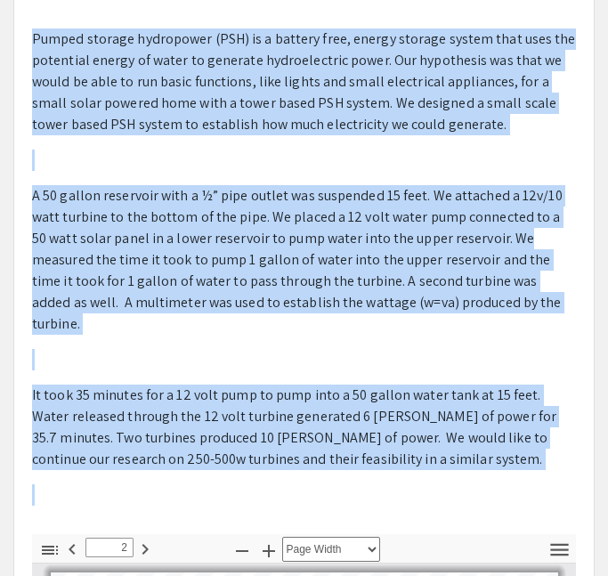
drag, startPoint x: 30, startPoint y: 37, endPoint x: 361, endPoint y: 438, distance: 519.5
click at [361, 438] on div "Presenter(s) [PERSON_NAME], [PERSON_NAME] Optional: Demo Video Turbine providin…" at bounding box center [304, 222] width 570 height 623
